Goal: Find specific page/section: Find specific page/section

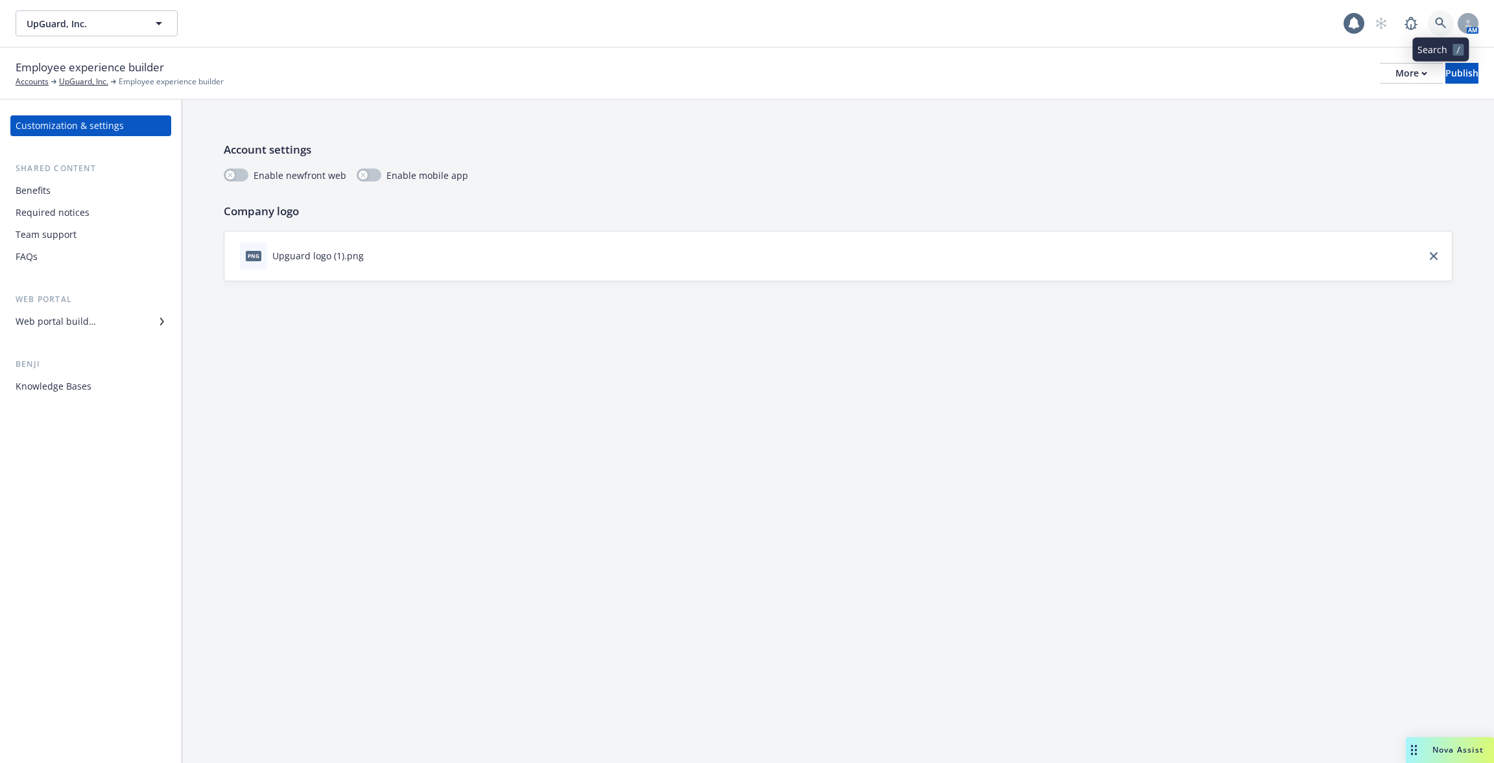
click at [1435, 24] on icon at bounding box center [1441, 24] width 12 height 12
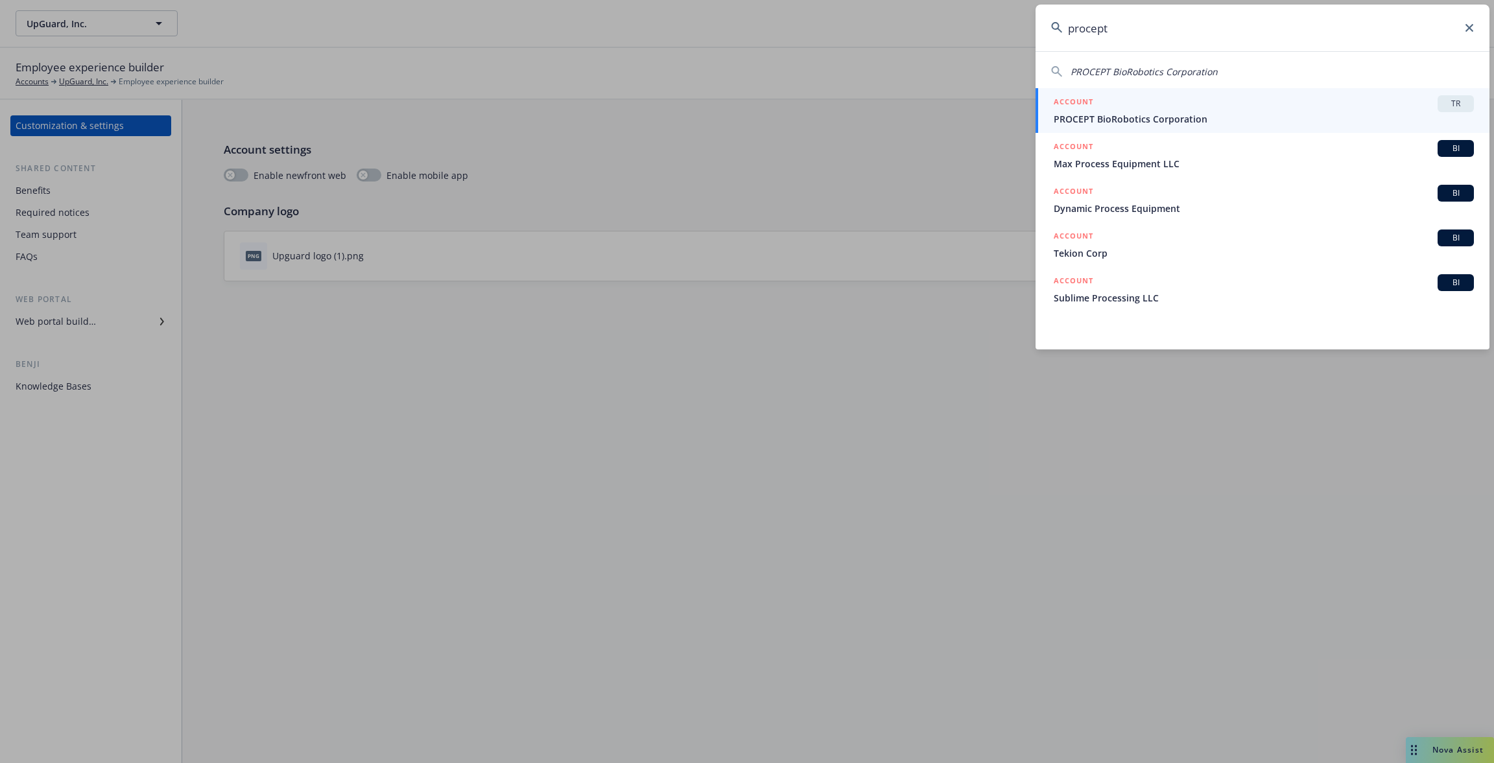
type input "procept"
click at [1249, 113] on span "PROCEPT BioRobotics Corporation" at bounding box center [1264, 119] width 420 height 14
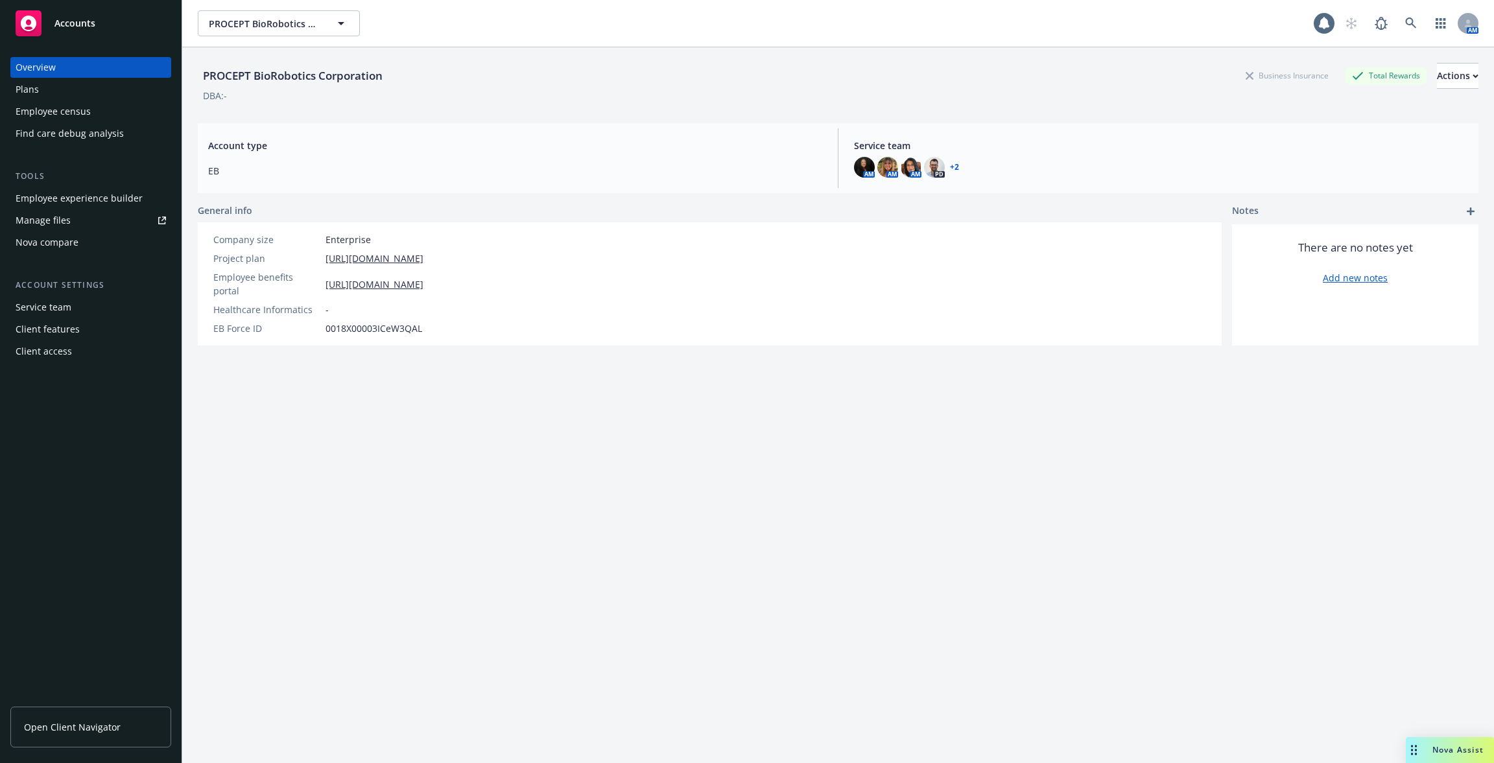
click at [106, 203] on div "Employee experience builder" at bounding box center [79, 198] width 127 height 21
